Goal: Task Accomplishment & Management: Manage account settings

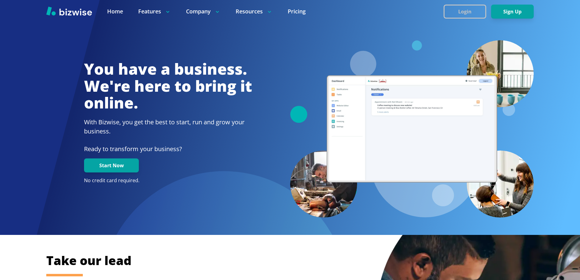
click at [469, 10] on button "Login" at bounding box center [465, 12] width 43 height 14
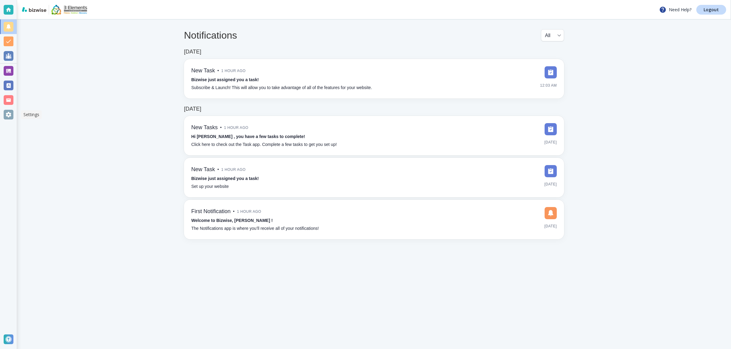
click at [7, 114] on div at bounding box center [9, 115] width 10 height 10
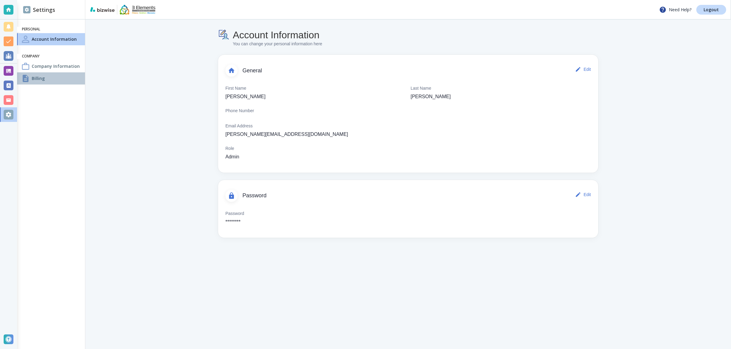
click at [45, 75] on div "Billing" at bounding box center [51, 78] width 68 height 12
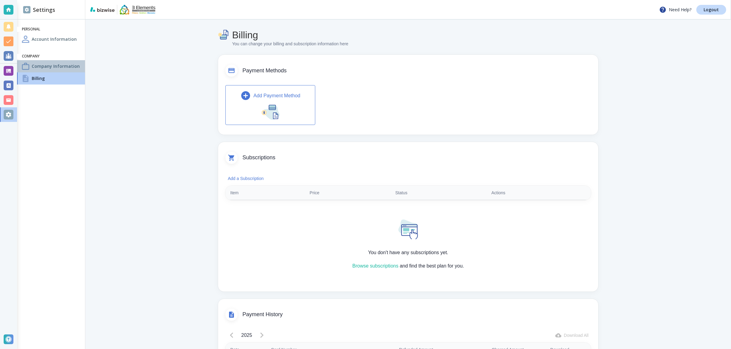
click at [45, 66] on h4 "Company Information" at bounding box center [56, 66] width 48 height 6
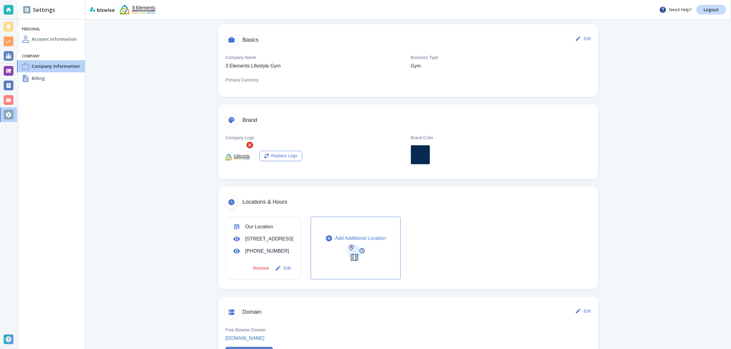
scroll to position [152, 0]
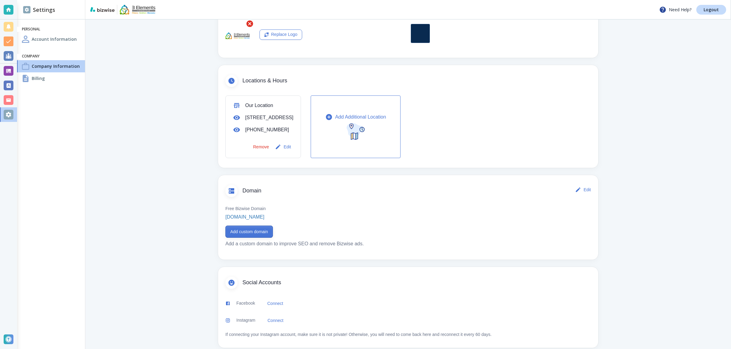
click at [247, 238] on button "Add custom domain" at bounding box center [248, 232] width 47 height 12
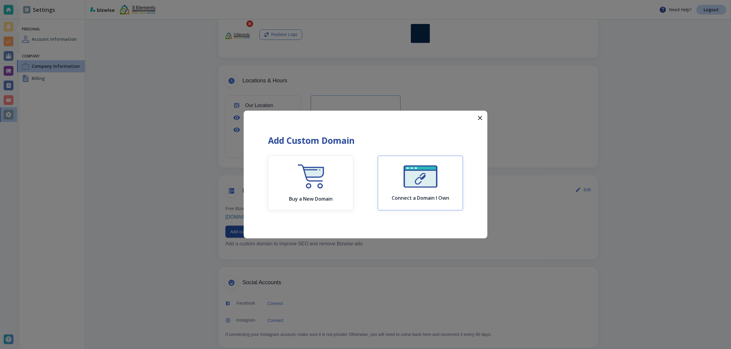
click at [426, 171] on img "button" at bounding box center [420, 177] width 34 height 22
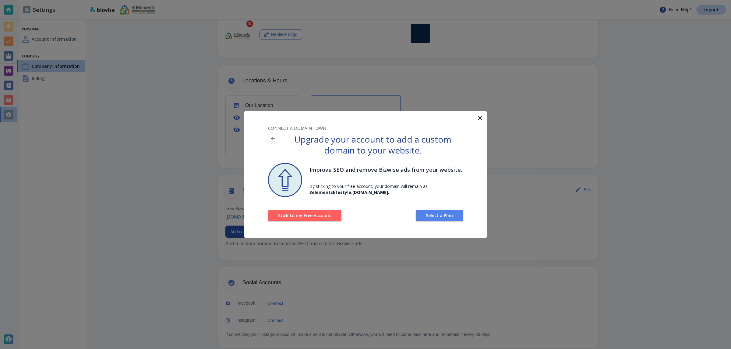
click at [480, 118] on icon "button" at bounding box center [479, 117] width 7 height 7
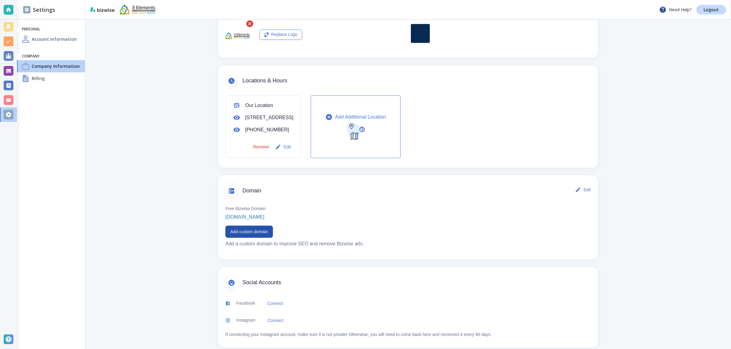
click at [33, 189] on div "Settings Personal Account Information Company Company Information Billing" at bounding box center [51, 174] width 68 height 349
click at [241, 238] on button "Add custom domain" at bounding box center [248, 232] width 47 height 12
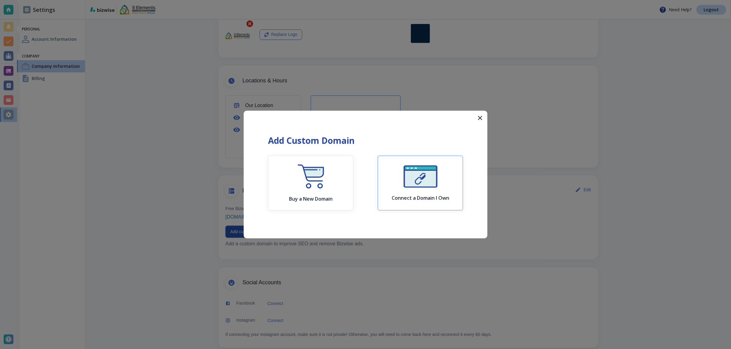
click at [421, 185] on img "button" at bounding box center [420, 177] width 34 height 22
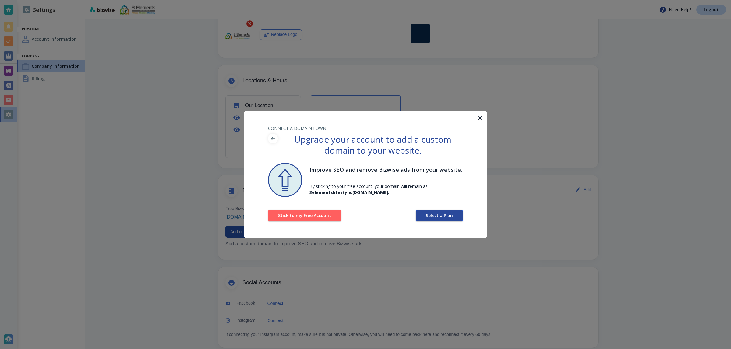
click at [448, 219] on button "Select a Plan" at bounding box center [439, 215] width 47 height 11
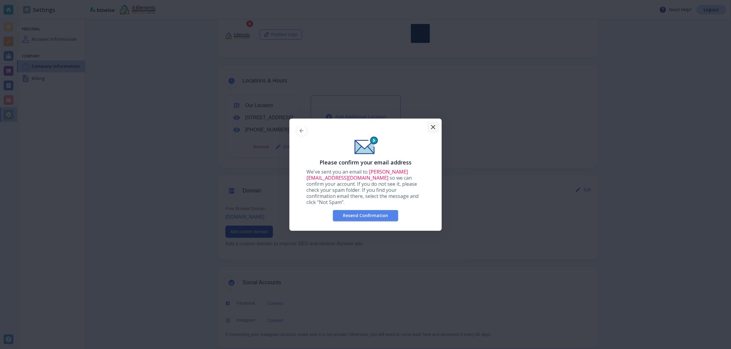
click at [434, 125] on button "button" at bounding box center [433, 127] width 12 height 12
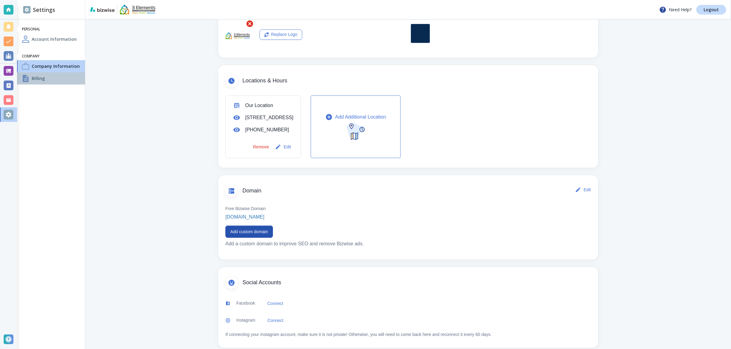
click at [54, 80] on div "Billing" at bounding box center [51, 78] width 68 height 12
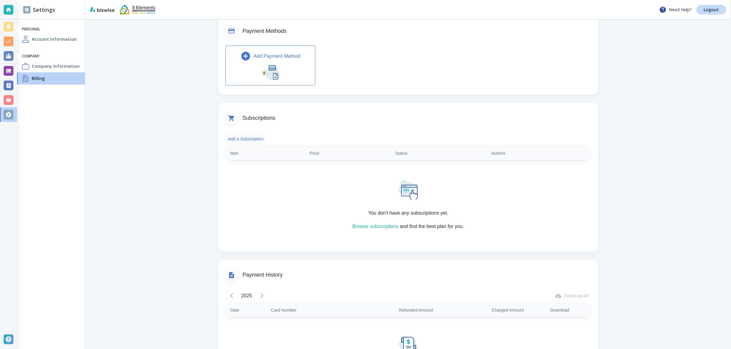
click at [242, 140] on button "Add a Subscription" at bounding box center [245, 139] width 41 height 12
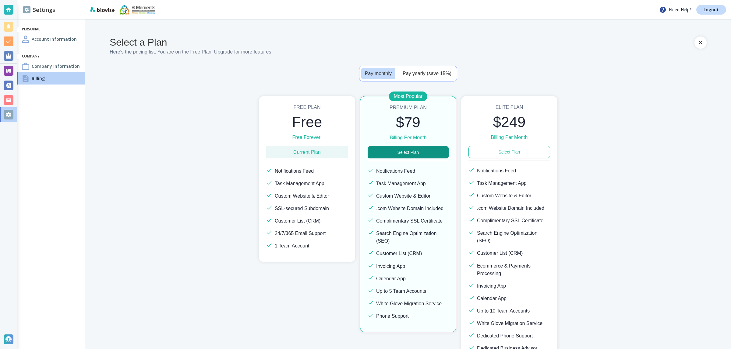
drag, startPoint x: 40, startPoint y: 69, endPoint x: 58, endPoint y: 76, distance: 19.0
click at [40, 69] on div "Company Information" at bounding box center [51, 66] width 68 height 12
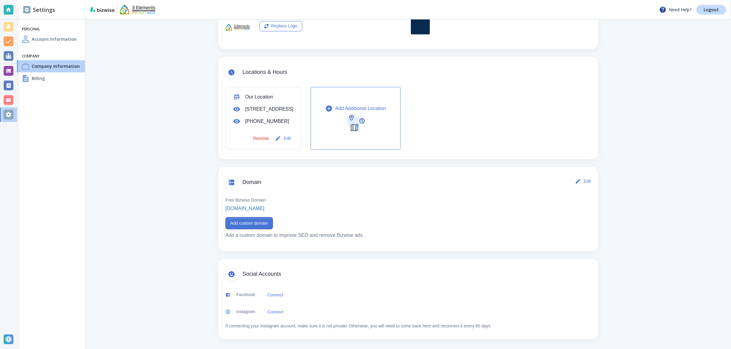
scroll to position [175, 0]
click at [655, 220] on main "Company Information You can change your company information here Basics Edit Co…" at bounding box center [407, 104] width 645 height 491
click at [41, 80] on h4 "Billing" at bounding box center [38, 78] width 13 height 6
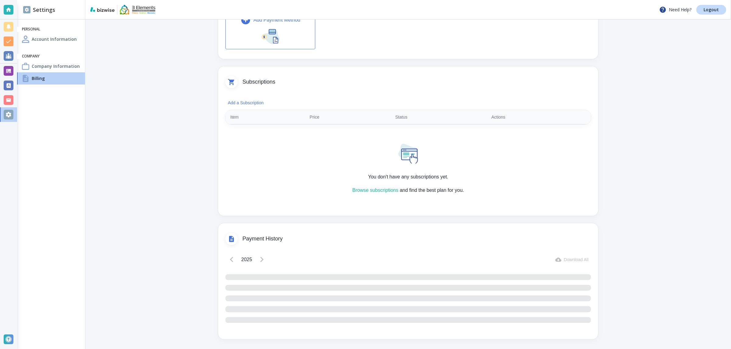
scroll to position [40, 0]
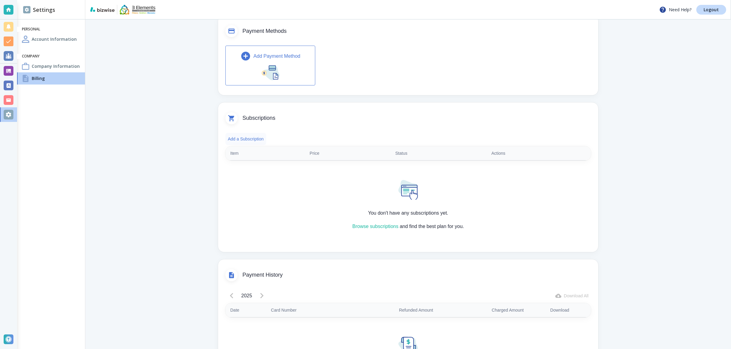
click at [253, 141] on button "Add a Subscription" at bounding box center [245, 139] width 41 height 12
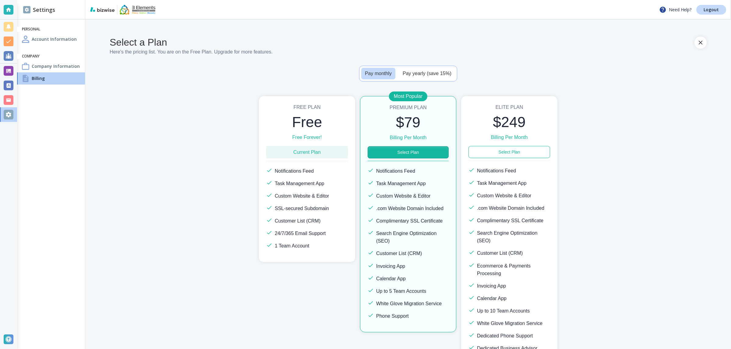
click at [405, 152] on button "Select Plan" at bounding box center [407, 152] width 81 height 12
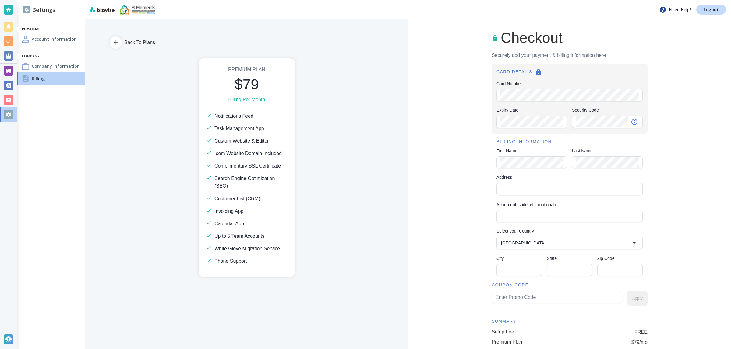
click at [520, 103] on div "CARD DETAILS Card Number Card Number Expiry Date Expiry Date Security Code Secu…" at bounding box center [569, 99] width 156 height 70
click at [476, 153] on div "Checkout Securely add your payment & billing information here CARD DETAILS Card…" at bounding box center [569, 218] width 323 height 398
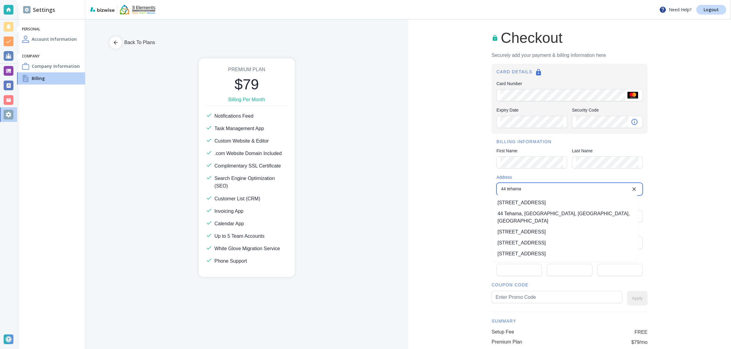
click at [551, 202] on li "44 Tehama Street, San Francisco, CA, USA" at bounding box center [566, 203] width 146 height 11
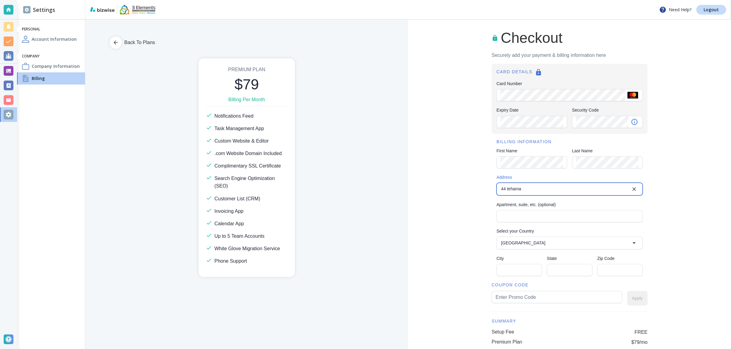
type input "44 Tehama Street"
type input "San Francisco"
type input "CA"
type input "94105"
type input "United States"
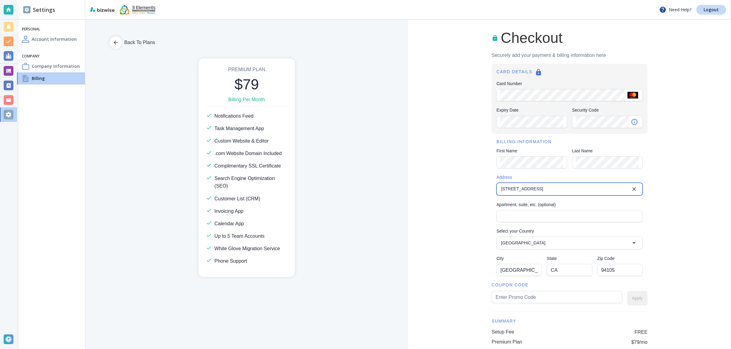
type input "44 Tehama Street"
click at [533, 216] on input "Apartment, suite, etc. (optional)" at bounding box center [569, 217] width 138 height 12
drag, startPoint x: 455, startPoint y: 237, endPoint x: 471, endPoint y: 231, distance: 17.5
click at [455, 237] on div "Checkout Securely add your payment & billing information here CARD DETAILS Card…" at bounding box center [569, 218] width 323 height 398
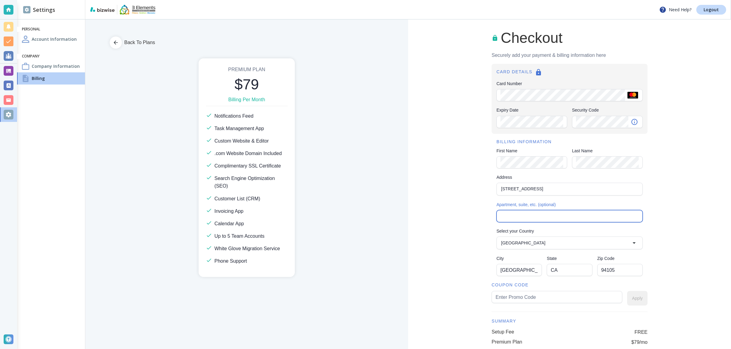
click at [526, 217] on input "Apartment, suite, etc. (optional)" at bounding box center [569, 217] width 138 height 12
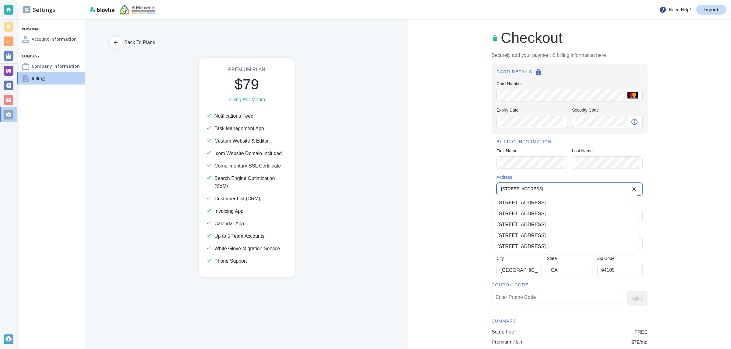
click at [540, 189] on input "44 Tehama Street" at bounding box center [564, 189] width 132 height 9
click at [540, 203] on li "44 Tehama Street, San Francisco, CA, USA" at bounding box center [566, 203] width 146 height 11
drag, startPoint x: 466, startPoint y: 281, endPoint x: 472, endPoint y: 281, distance: 6.1
click at [467, 281] on div "Checkout Securely add your payment & billing information here CARD DETAILS Card…" at bounding box center [569, 218] width 323 height 398
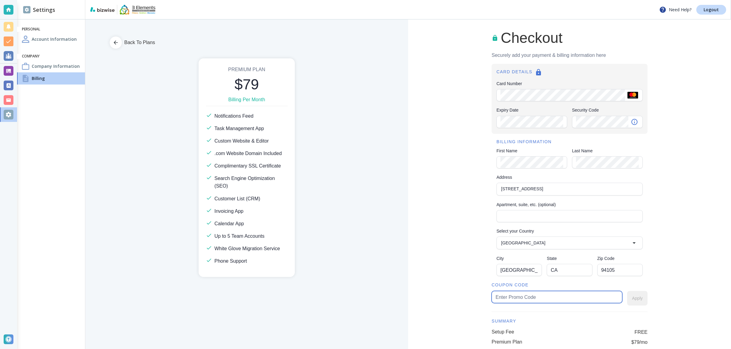
click at [528, 293] on input "text" at bounding box center [556, 298] width 123 height 12
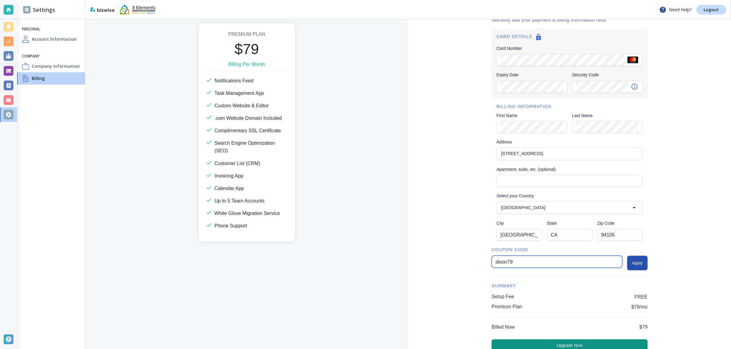
scroll to position [38, 0]
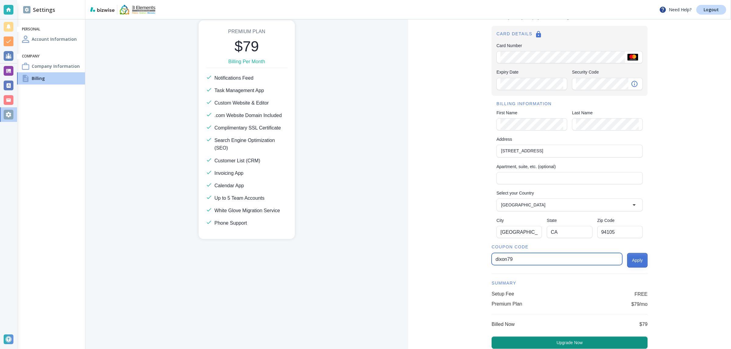
type input "dixon79"
drag, startPoint x: 642, startPoint y: 258, endPoint x: 636, endPoint y: 258, distance: 6.1
click at [641, 258] on button "Apply" at bounding box center [637, 260] width 20 height 15
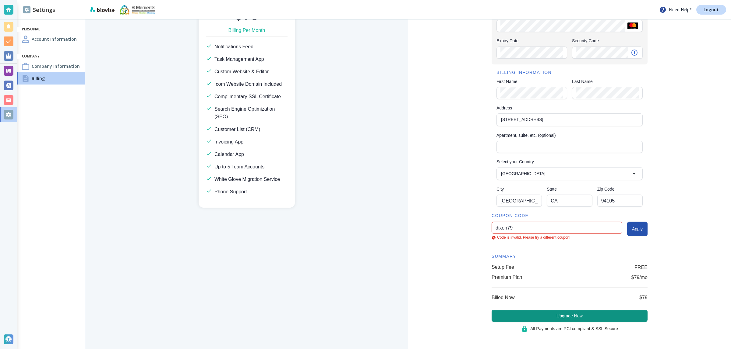
scroll to position [72, 0]
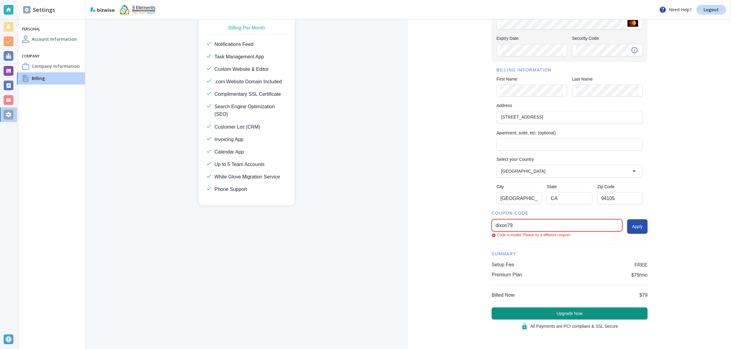
click at [532, 229] on input "dixon79" at bounding box center [556, 226] width 123 height 12
click at [644, 226] on div "Checkout Securely add your payment & billing information here CARD DETAILS Card…" at bounding box center [569, 149] width 323 height 402
click at [639, 226] on button "Apply" at bounding box center [637, 227] width 20 height 15
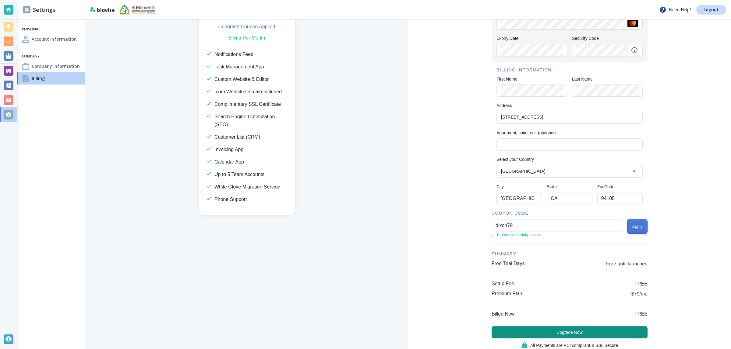
click at [632, 225] on button "Apply" at bounding box center [637, 227] width 20 height 15
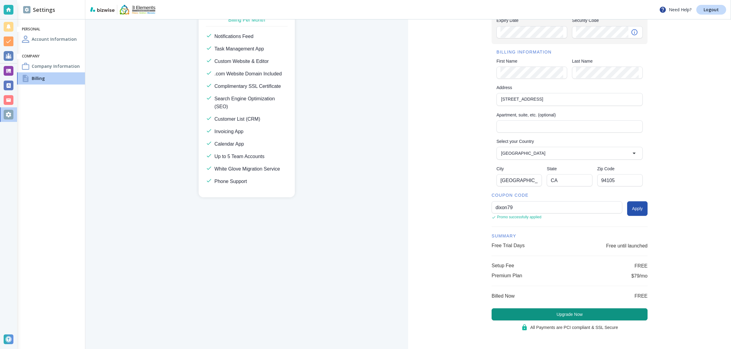
scroll to position [91, 0]
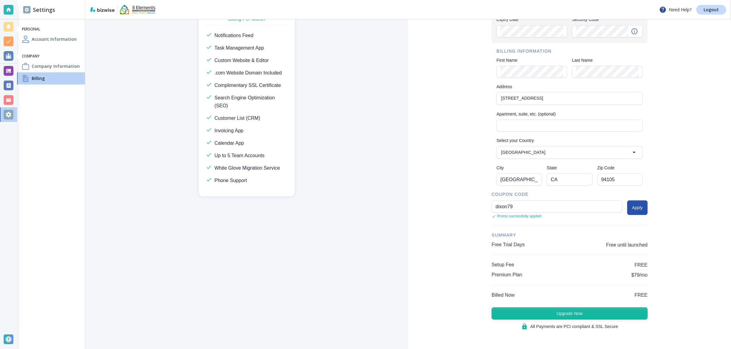
click at [553, 314] on button "Upgrade Now" at bounding box center [569, 314] width 156 height 12
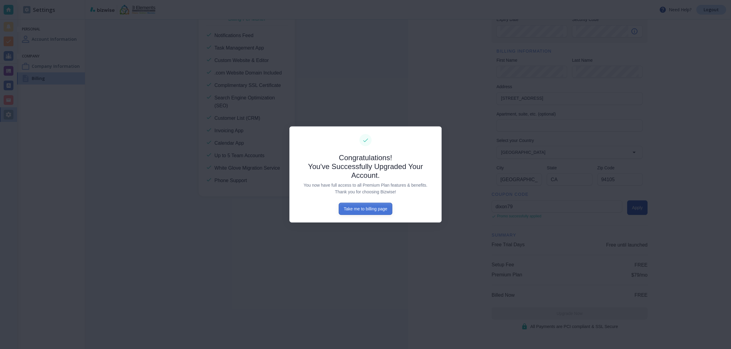
click at [370, 214] on button "Take me to billing page" at bounding box center [365, 209] width 53 height 12
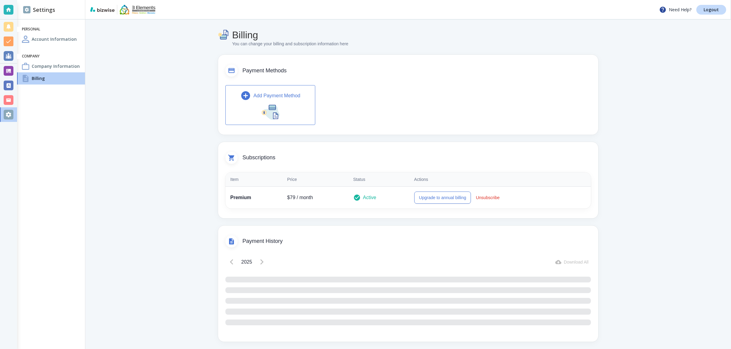
click at [24, 68] on div at bounding box center [25, 66] width 7 height 7
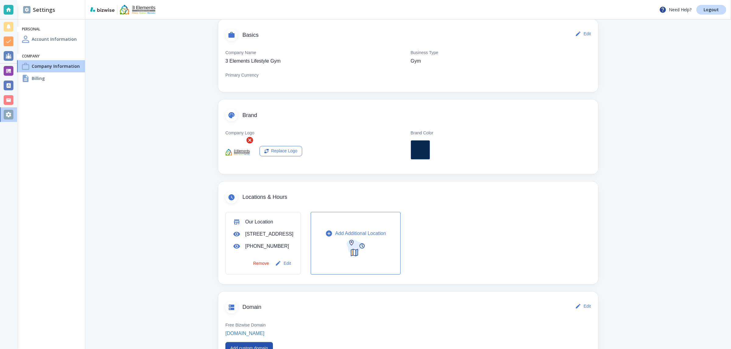
scroll to position [175, 0]
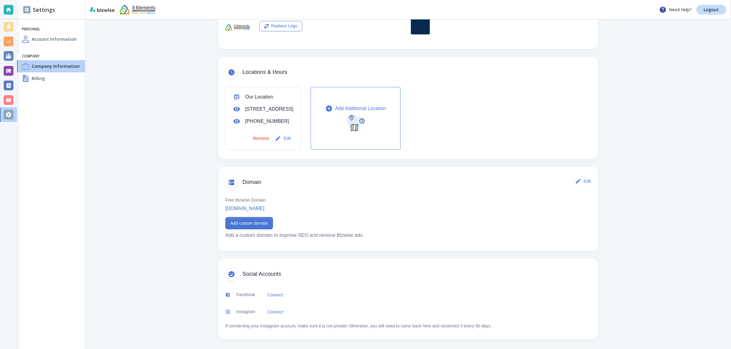
click at [253, 223] on button "Add custom domain" at bounding box center [248, 223] width 47 height 12
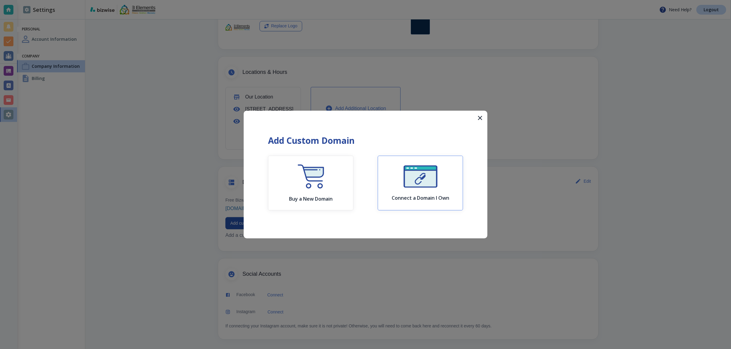
click at [410, 182] on img "button" at bounding box center [420, 177] width 34 height 22
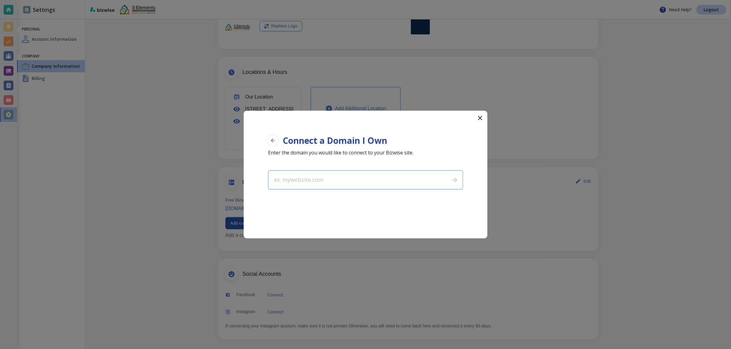
drag, startPoint x: 342, startPoint y: 173, endPoint x: 337, endPoint y: 184, distance: 12.9
click at [342, 173] on input "text" at bounding box center [356, 180] width 177 height 19
type input "dixon@3elementslifestyle.com"
click at [319, 182] on input "dixon@3elementslifestyle.com" at bounding box center [356, 180] width 177 height 19
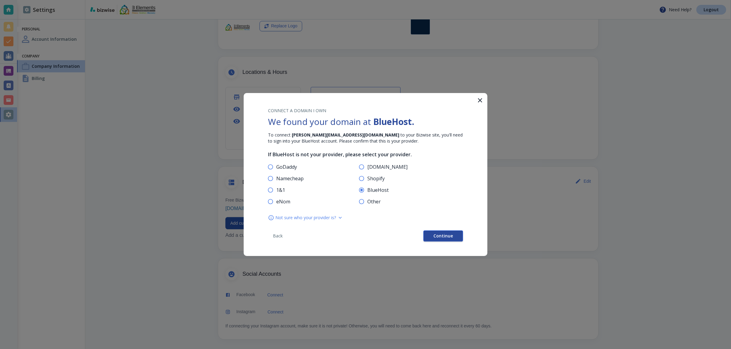
click at [443, 234] on span "Continue" at bounding box center [442, 236] width 19 height 4
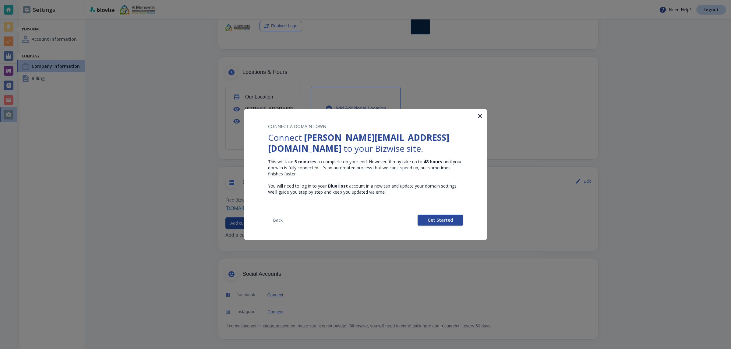
click at [439, 223] on span "Get Started" at bounding box center [439, 220] width 25 height 4
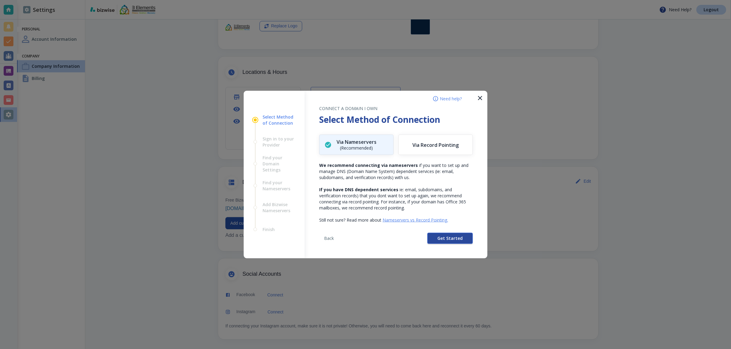
click at [441, 238] on span "Get Started" at bounding box center [449, 239] width 25 height 4
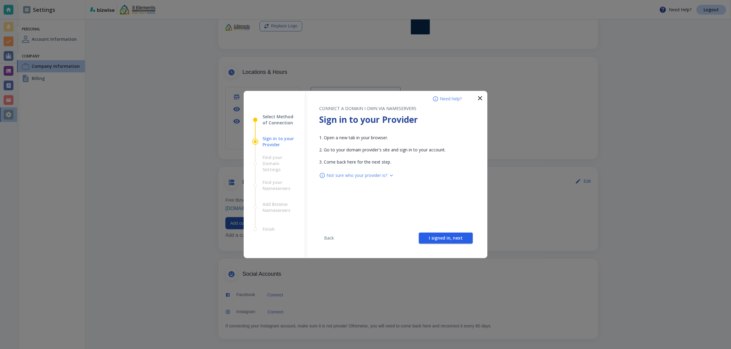
click at [441, 238] on span "I signed in, next" at bounding box center [446, 238] width 34 height 4
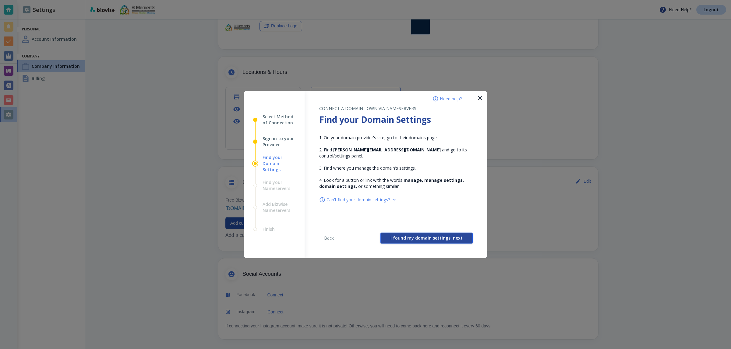
click at [441, 238] on span "I found my domain settings, next" at bounding box center [426, 238] width 72 height 4
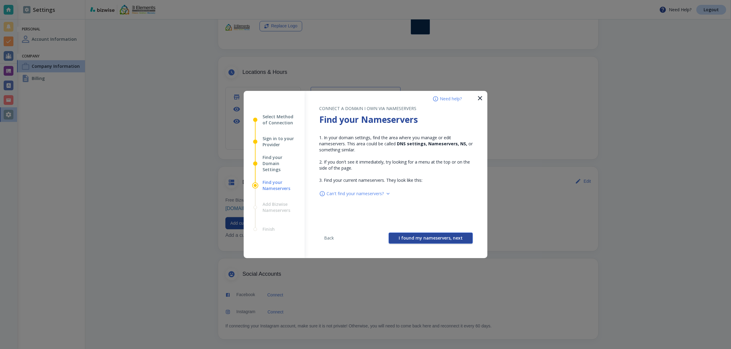
click at [440, 239] on span "I found my nameservers, next" at bounding box center [431, 238] width 64 height 4
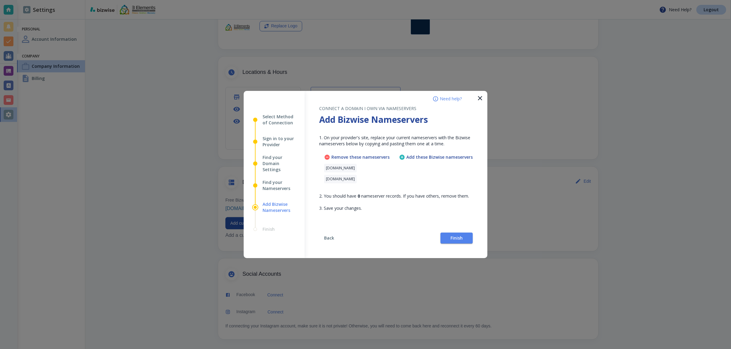
click at [322, 240] on span "Back" at bounding box center [328, 238] width 15 height 4
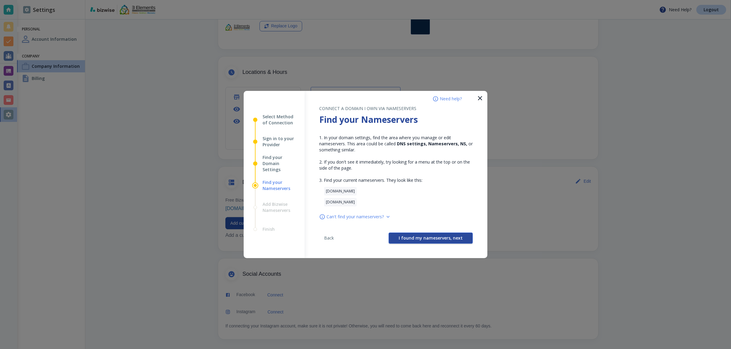
click at [445, 238] on span "I found my nameservers, next" at bounding box center [431, 238] width 64 height 4
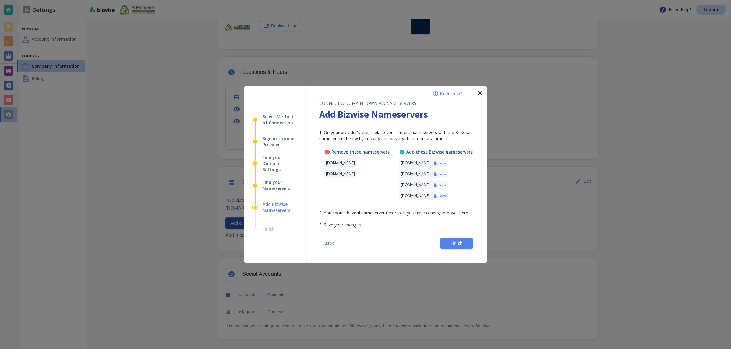
click at [446, 163] on h6 "Copy" at bounding box center [442, 163] width 8 height 4
click at [448, 174] on div "ns-cloud-b2.googledomains.com Copy" at bounding box center [423, 174] width 49 height 9
click at [446, 174] on h6 "Copy" at bounding box center [442, 174] width 8 height 4
drag, startPoint x: 662, startPoint y: 217, endPoint x: 574, endPoint y: 227, distance: 88.6
click at [575, 227] on div at bounding box center [365, 174] width 731 height 349
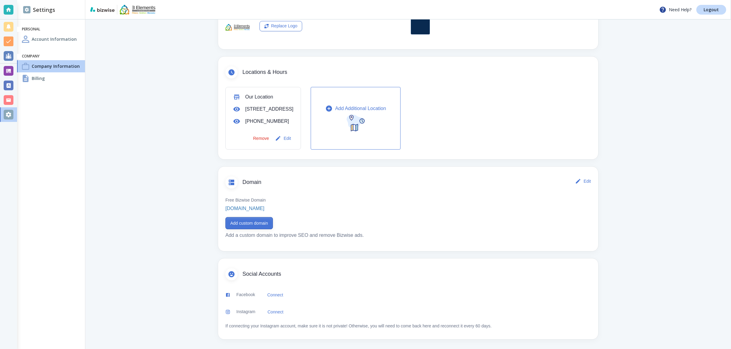
click at [262, 221] on button "Add custom domain" at bounding box center [248, 223] width 47 height 12
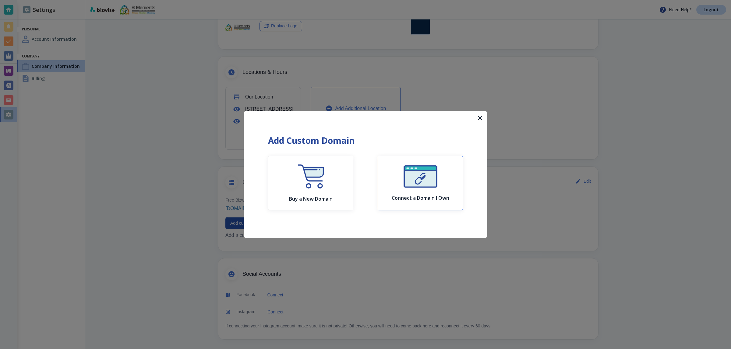
click at [404, 183] on img "button" at bounding box center [420, 177] width 34 height 22
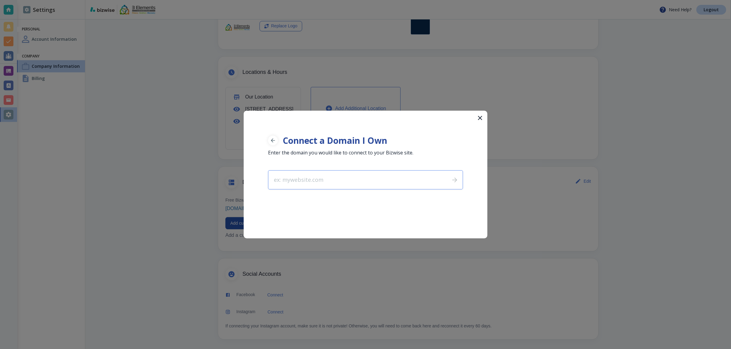
click at [331, 179] on input "text" at bounding box center [356, 180] width 177 height 19
click at [304, 179] on input "text" at bounding box center [356, 180] width 177 height 19
type input "dixon@3elementslifestyle.com"
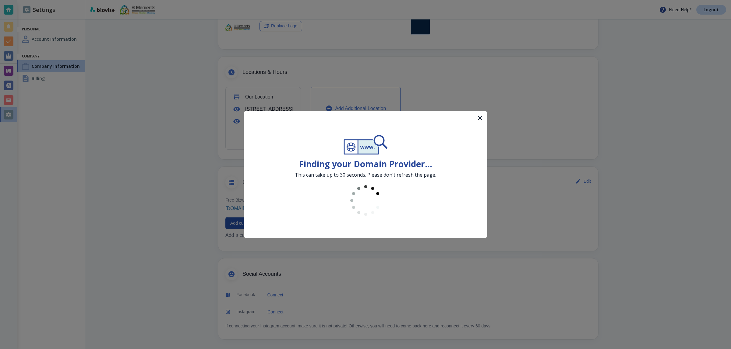
drag, startPoint x: 447, startPoint y: 180, endPoint x: 451, endPoint y: 179, distance: 4.4
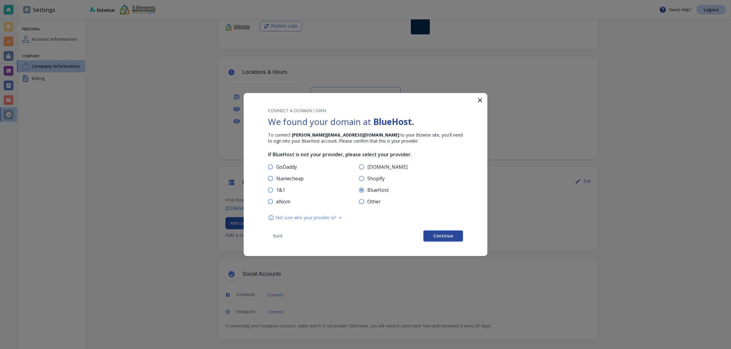
click at [445, 234] on span "Continue" at bounding box center [442, 236] width 19 height 4
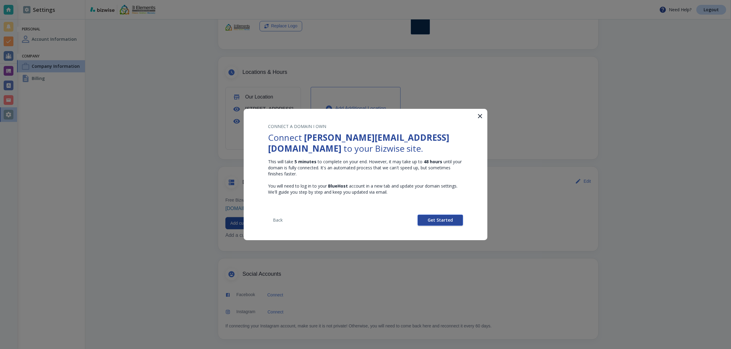
click at [444, 219] on span "Get Started" at bounding box center [439, 220] width 25 height 4
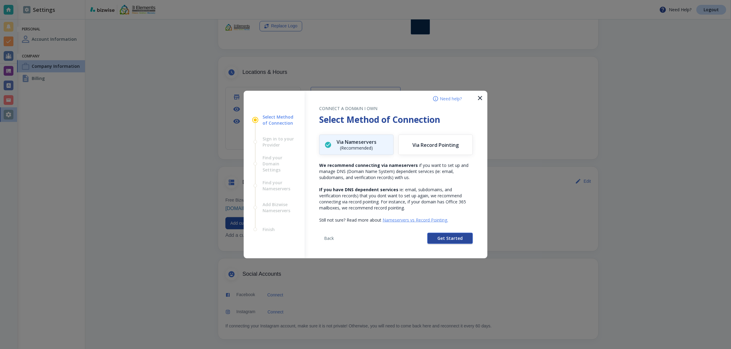
click at [448, 240] on span "Get Started" at bounding box center [449, 239] width 25 height 4
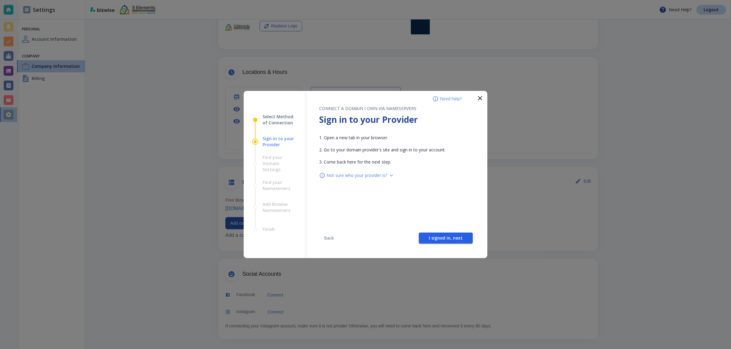
click at [448, 240] on span "I signed in, next" at bounding box center [446, 238] width 34 height 4
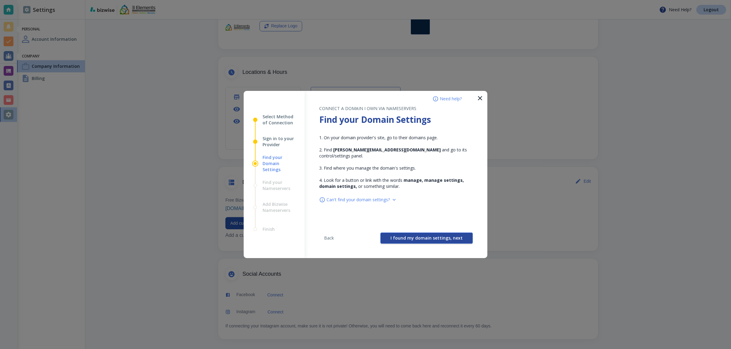
click at [448, 238] on span "I found my domain settings, next" at bounding box center [426, 238] width 72 height 4
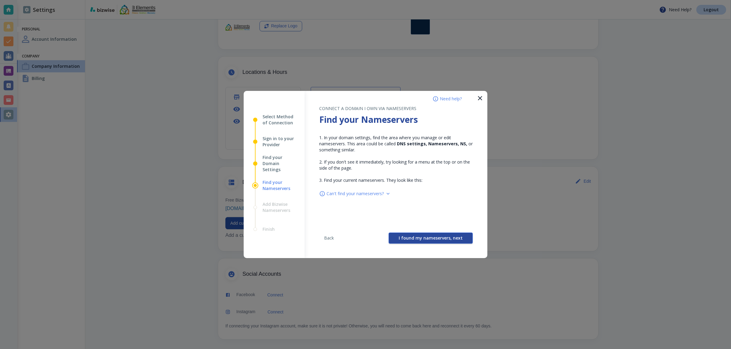
click at [448, 237] on span "I found my nameservers, next" at bounding box center [431, 238] width 64 height 4
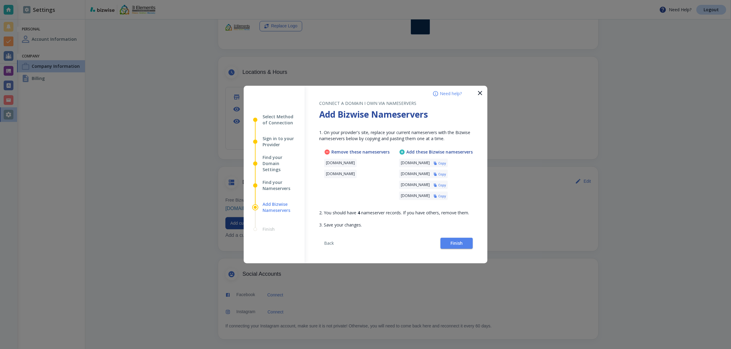
drag, startPoint x: 352, startPoint y: 163, endPoint x: 318, endPoint y: 162, distance: 33.5
click at [318, 162] on div "CONNECT A DOMAIN I OWN VIA NAMESERVERS Add Bizwise Nameservers 1. On your provi…" at bounding box center [395, 175] width 183 height 178
click at [344, 163] on p "ns1.bluehost.com" at bounding box center [340, 163] width 29 height 5
drag, startPoint x: 477, startPoint y: 92, endPoint x: 460, endPoint y: 163, distance: 73.3
click at [459, 167] on div "Need help? Select Method of Connection Sign in to your Provider Find your Domai…" at bounding box center [366, 175] width 244 height 178
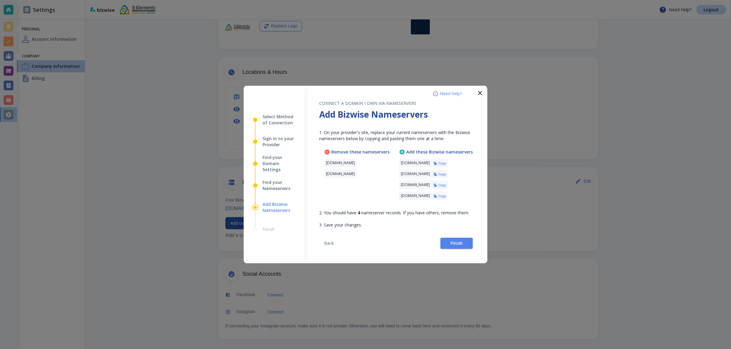
click at [446, 161] on button "Copy" at bounding box center [439, 163] width 12 height 4
click at [371, 139] on span "1. On your provider's site, replace your current nameservers with the Bizwise n…" at bounding box center [394, 136] width 151 height 12
drag, startPoint x: 353, startPoint y: 172, endPoint x: 331, endPoint y: 175, distance: 22.4
click at [332, 175] on p "ns2.bluehost.com" at bounding box center [340, 174] width 29 height 5
click at [331, 175] on p "ns2.bluehost.com" at bounding box center [340, 174] width 29 height 5
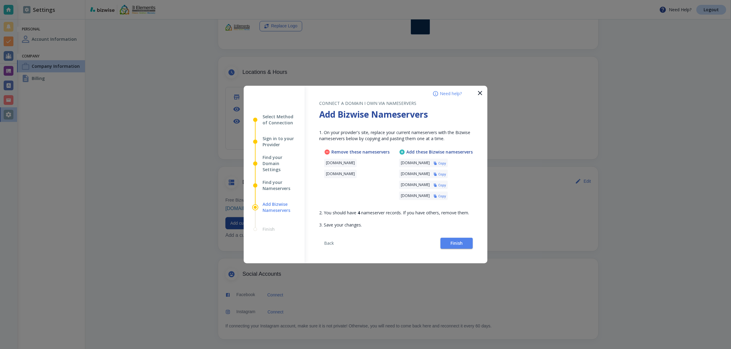
click at [328, 174] on p "ns2.bluehost.com" at bounding box center [340, 174] width 29 height 5
click at [332, 202] on div "Remove these nameservers ns1.bluehost.com ns2.bluehost.com" at bounding box center [356, 176] width 65 height 54
click at [446, 165] on h6 "Copy" at bounding box center [442, 163] width 8 height 4
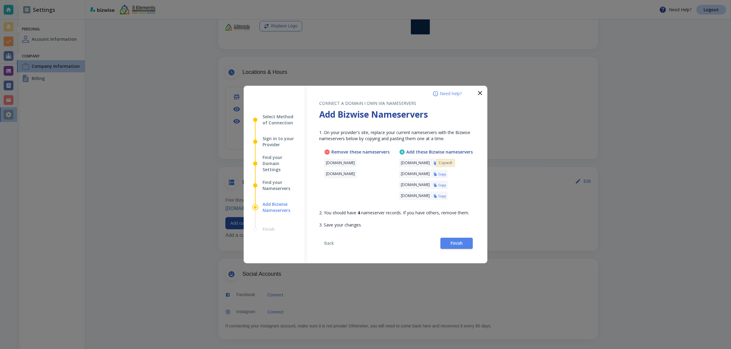
click at [362, 171] on div "Remove these nameservers ns1.bluehost.com ns2.bluehost.com" at bounding box center [356, 176] width 65 height 54
click at [472, 92] on button "button" at bounding box center [479, 93] width 15 height 15
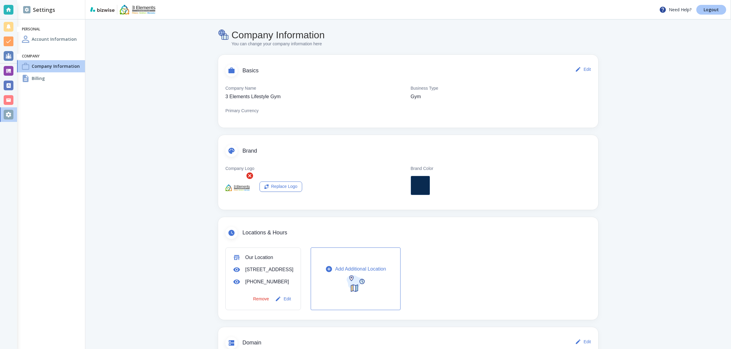
click at [706, 8] on p "Logout" at bounding box center [710, 10] width 15 height 4
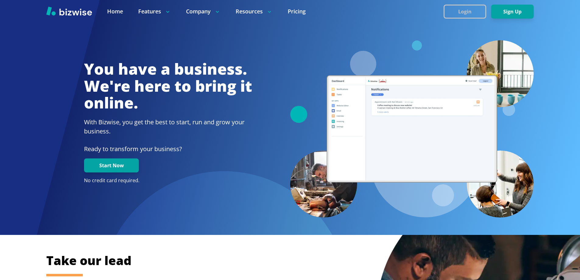
click at [460, 13] on button "Login" at bounding box center [465, 12] width 43 height 14
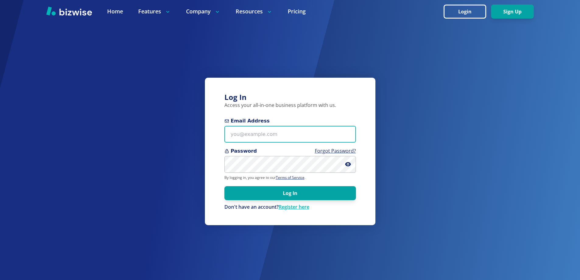
type input "knightjl7+1@msn.com"
click at [307, 205] on link "Register here" at bounding box center [294, 206] width 31 height 7
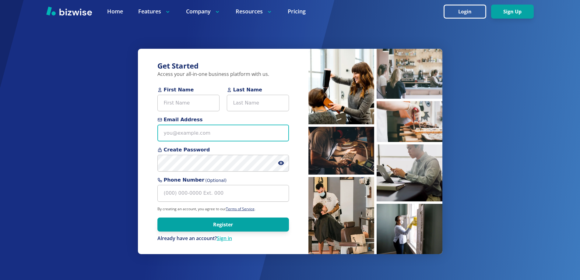
click at [193, 135] on input "Email Address" at bounding box center [223, 133] width 132 height 17
paste input "chad.moyerco@gmail.com"
type input "chad.moyerco@gmail.com"
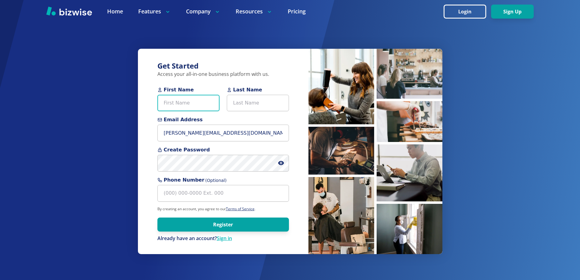
click at [190, 104] on input "First Name" at bounding box center [188, 103] width 62 height 17
type input "Chad"
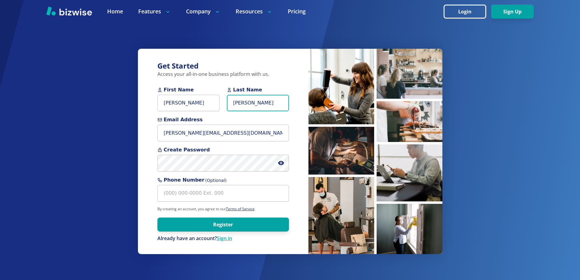
type input "Moyer"
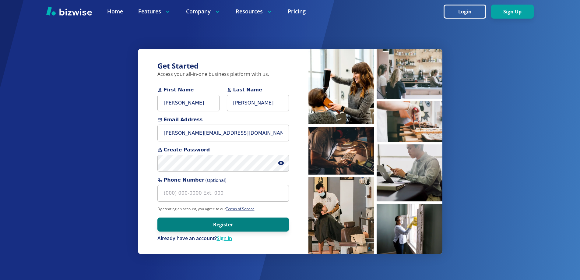
click at [177, 226] on button "Register" at bounding box center [223, 224] width 132 height 14
